Goal: Task Accomplishment & Management: Use online tool/utility

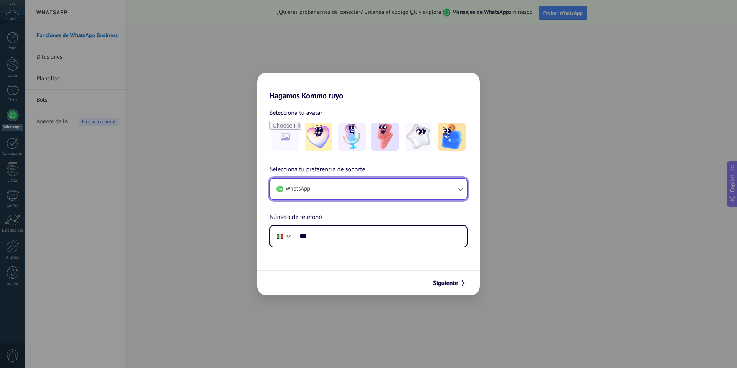
click at [351, 191] on button "WhatsApp" at bounding box center [368, 189] width 197 height 21
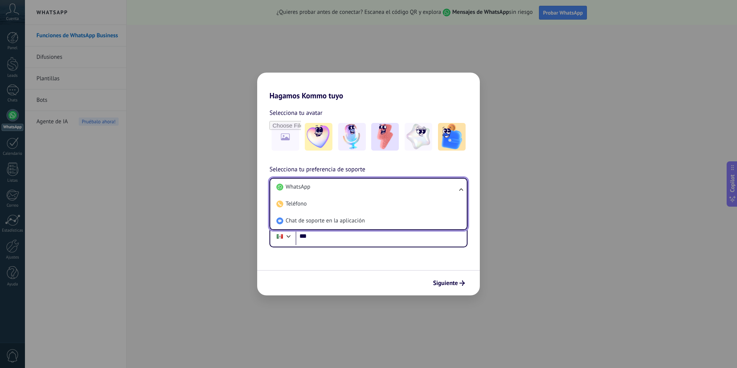
click at [351, 191] on li "WhatsApp" at bounding box center [366, 187] width 187 height 17
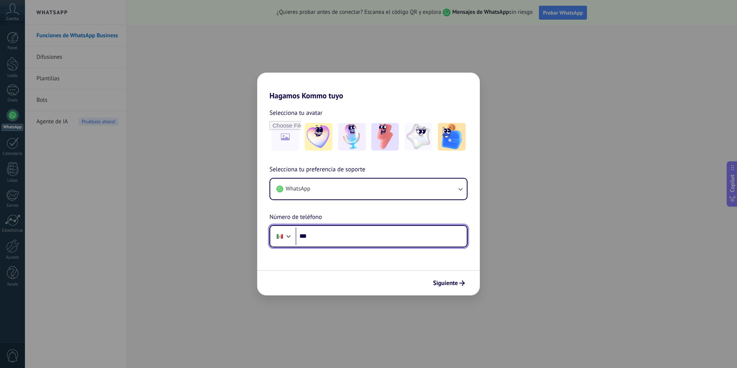
click at [348, 239] on input "***" at bounding box center [381, 236] width 171 height 18
type input "**********"
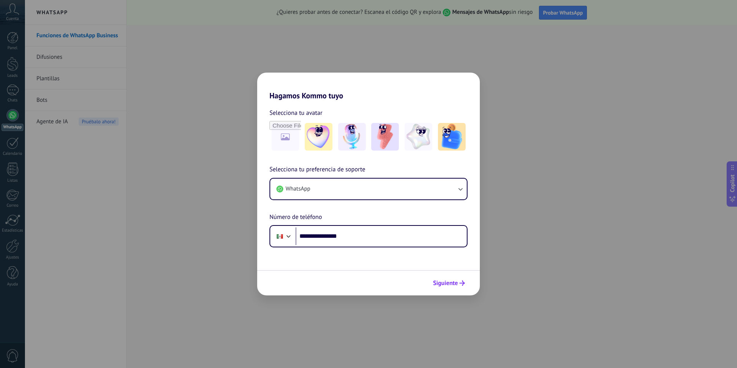
click at [454, 283] on span "Siguiente" at bounding box center [445, 282] width 25 height 5
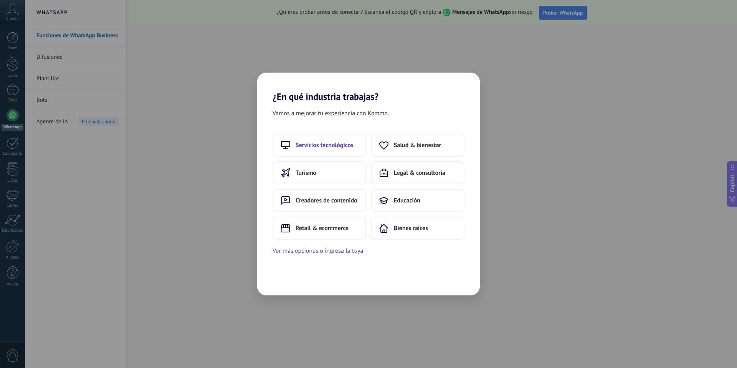
click at [331, 150] on button "Servicios tecnológicos" at bounding box center [320, 145] width 94 height 23
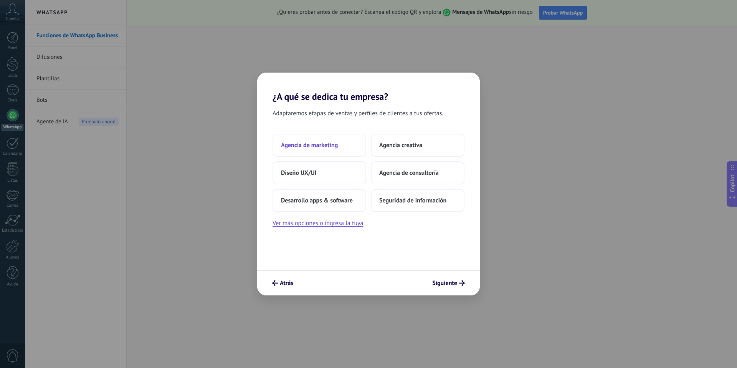
click at [331, 148] on span "Agencia de marketing" at bounding box center [309, 145] width 57 height 8
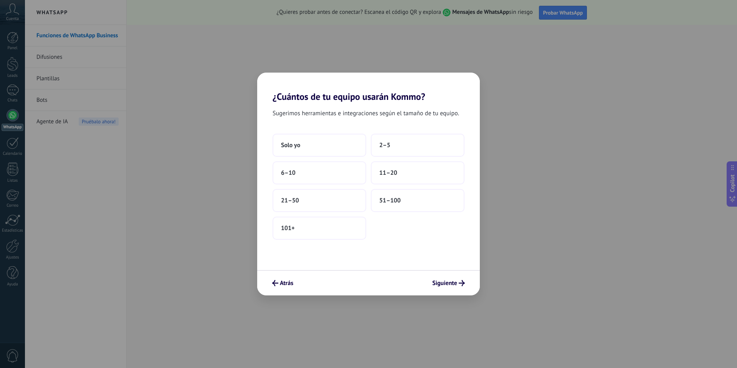
click at [331, 148] on button "Solo yo" at bounding box center [320, 145] width 94 height 23
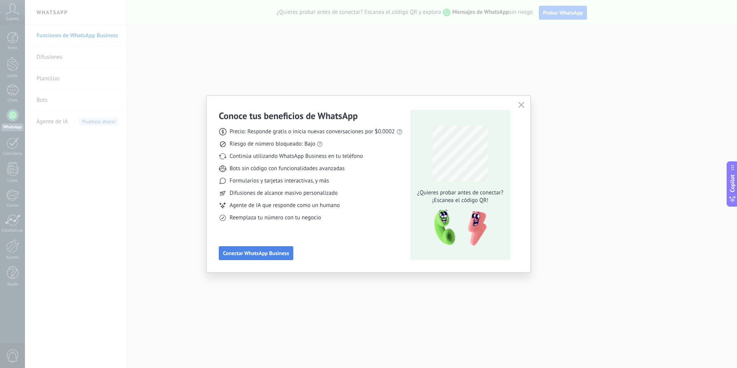
click at [266, 255] on span "Conectar WhatsApp Business" at bounding box center [256, 252] width 66 height 5
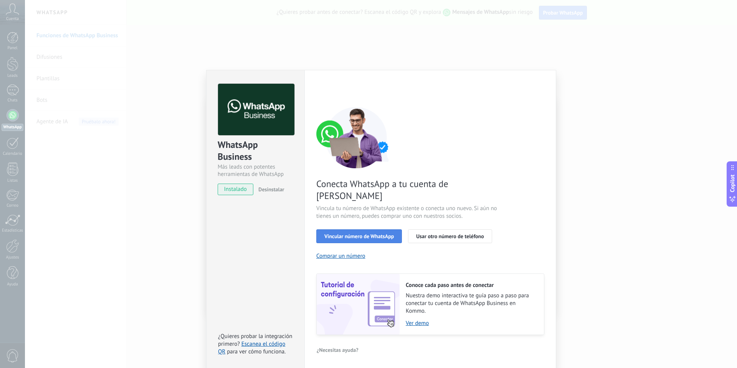
click at [377, 234] on span "Vincular número de WhatsApp" at bounding box center [360, 236] width 70 height 5
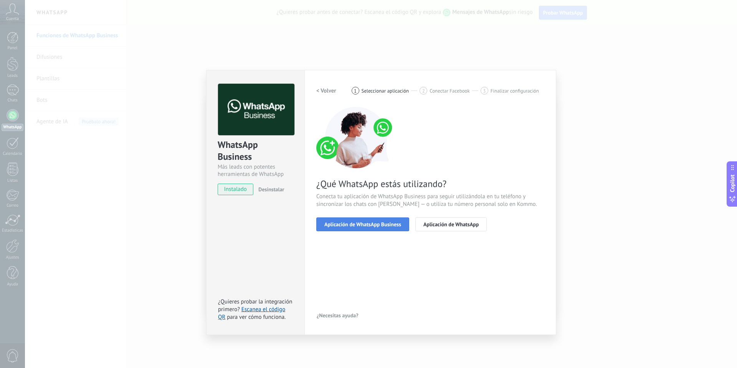
click at [391, 224] on span "Aplicación de WhatsApp Business" at bounding box center [363, 224] width 77 height 5
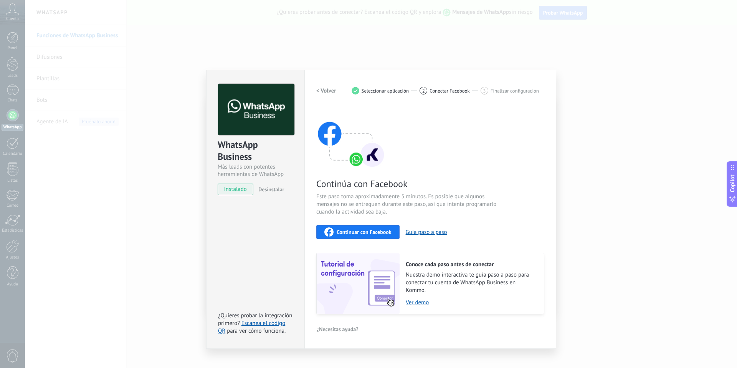
click at [373, 232] on span "Continuar con Facebook" at bounding box center [364, 231] width 55 height 5
click at [321, 45] on div "WhatsApp Business Más leads con potentes herramientas de WhatsApp instalado Des…" at bounding box center [381, 184] width 712 height 368
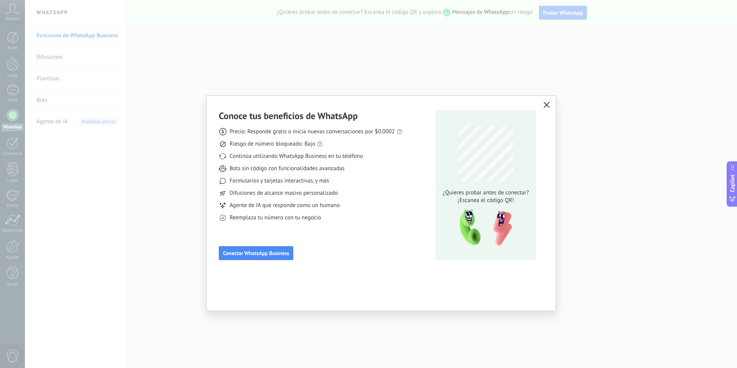
click at [321, 45] on div "Conoce tus beneficios de WhatsApp Precio: Responde gratis o inicia nuevas conve…" at bounding box center [368, 184] width 737 height 368
click at [550, 104] on button "button" at bounding box center [547, 105] width 10 height 11
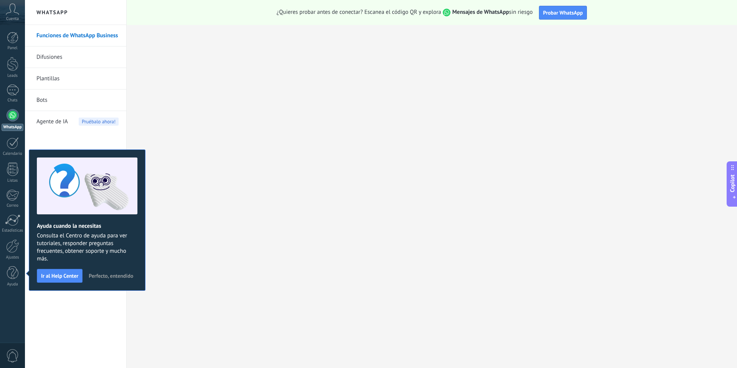
click at [116, 277] on span "Perfecto, entendido" at bounding box center [111, 275] width 45 height 5
